Goal: Task Accomplishment & Management: Manage account settings

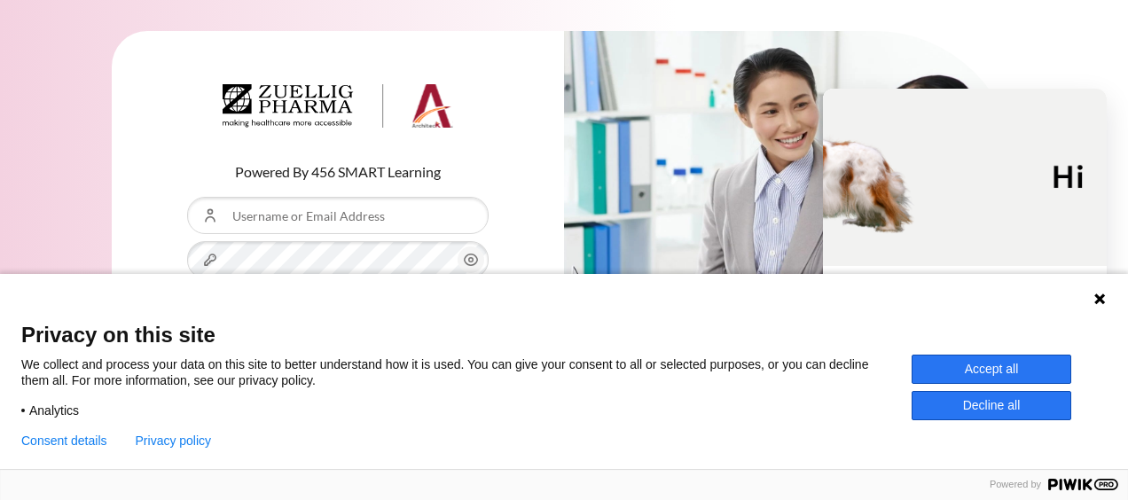
click at [1005, 408] on button "Decline all" at bounding box center [991, 405] width 160 height 29
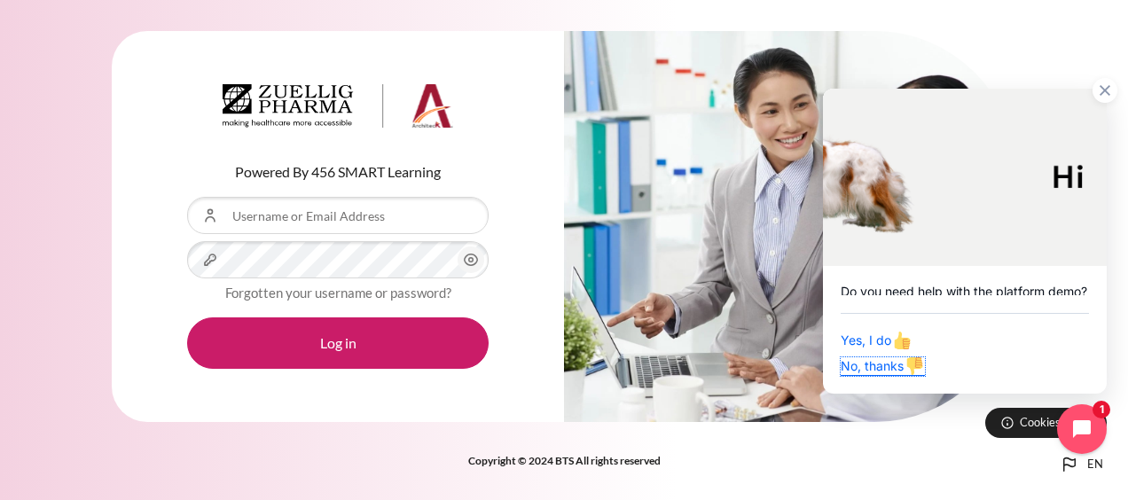
click at [892, 366] on span "No, thanks" at bounding box center [882, 365] width 84 height 15
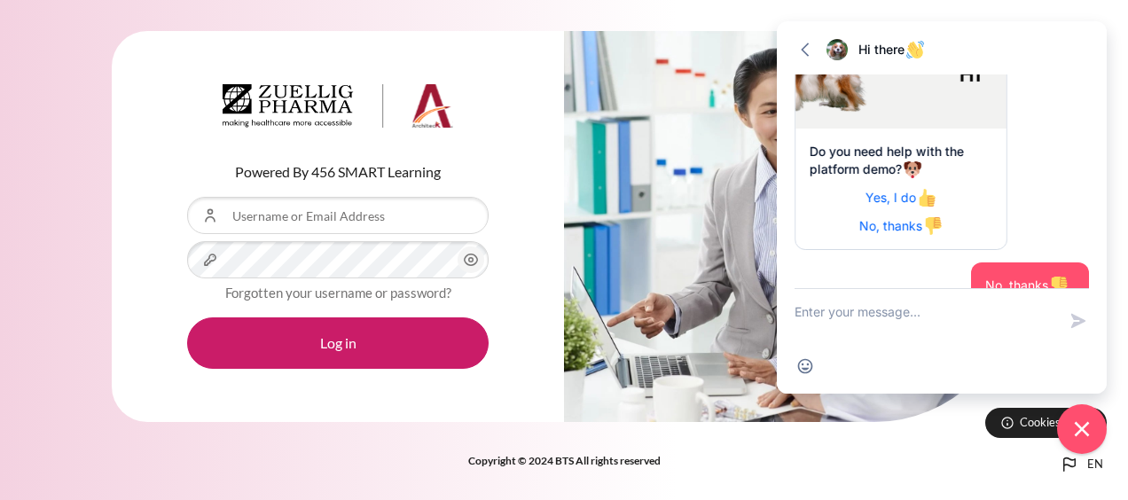
scroll to position [94, 0]
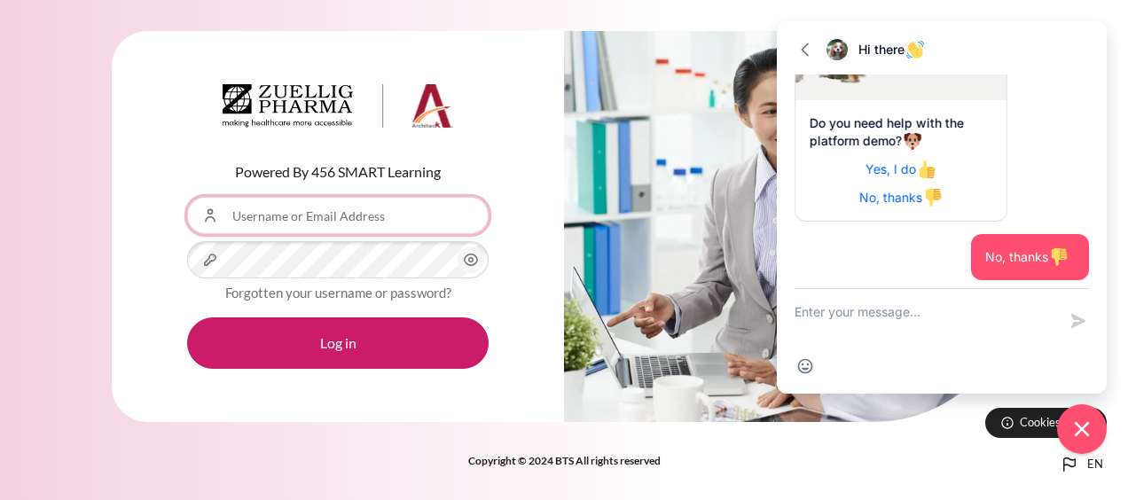
click at [326, 220] on input "Username or Email Address" at bounding box center [337, 215] width 301 height 37
type input "[EMAIL_ADDRESS][DOMAIN_NAME]"
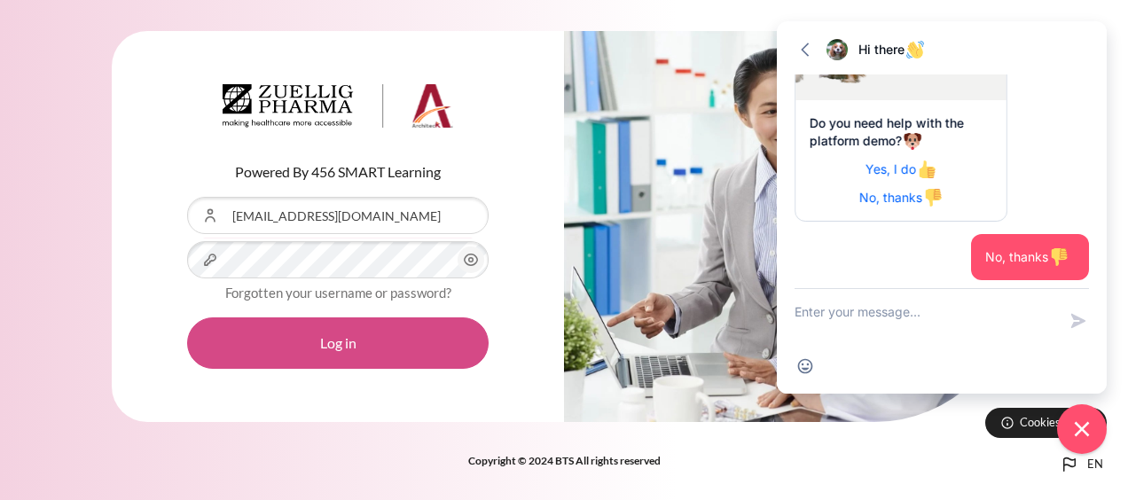
click at [309, 342] on button "Log in" at bounding box center [337, 342] width 301 height 51
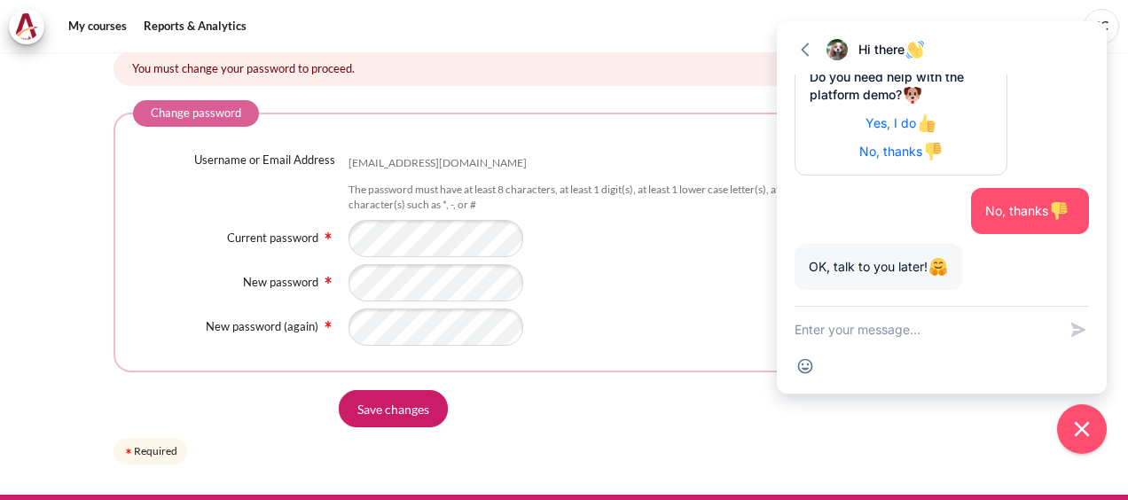
scroll to position [174, 0]
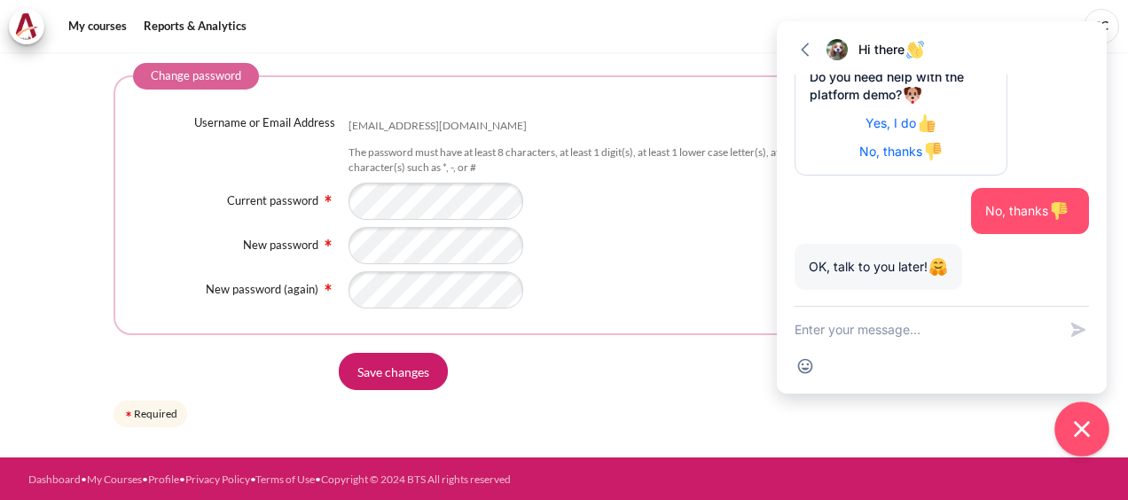
click at [1089, 426] on icon "Close chat widget" at bounding box center [1081, 429] width 27 height 27
